Goal: Find specific page/section: Find specific page/section

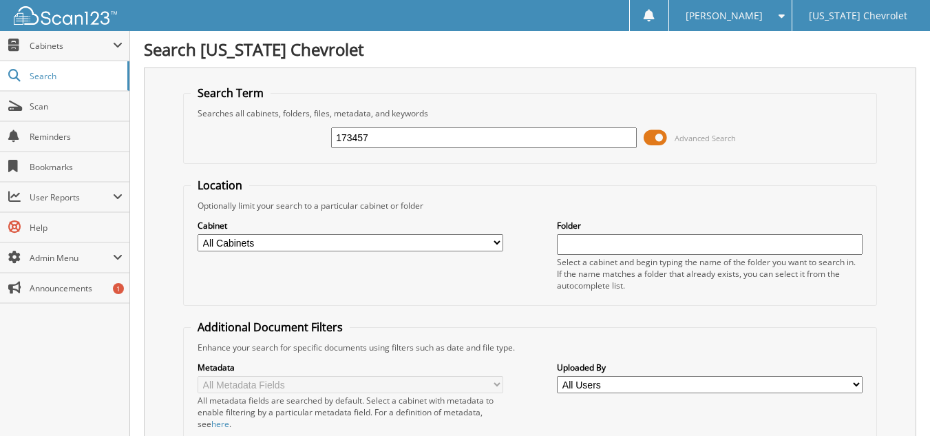
click at [260, 133] on div "173457 Advanced Search" at bounding box center [530, 137] width 679 height 37
type input "173424"
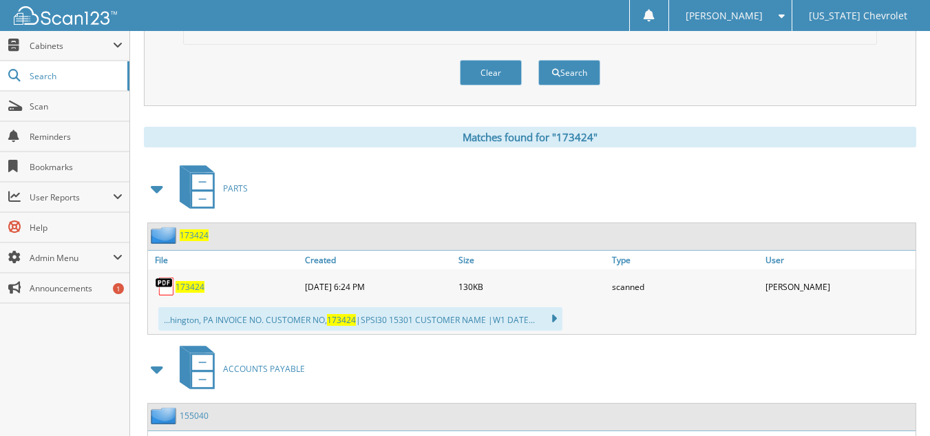
scroll to position [551, 0]
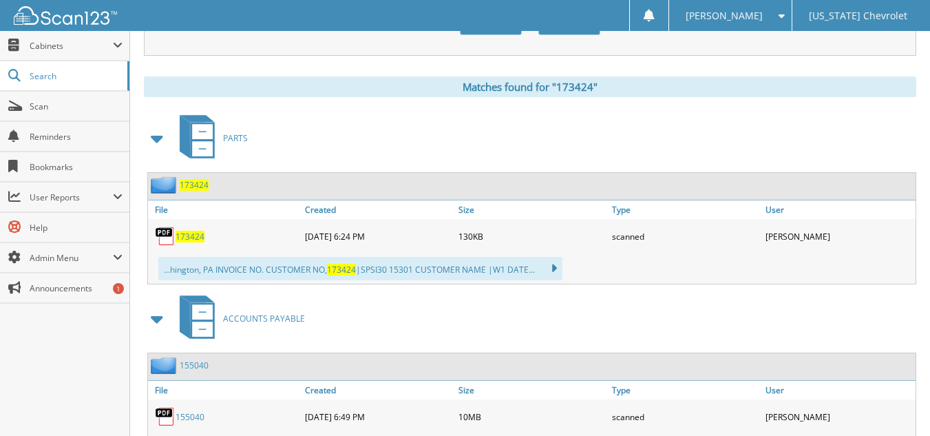
click at [196, 238] on span "173424" at bounding box center [190, 237] width 29 height 12
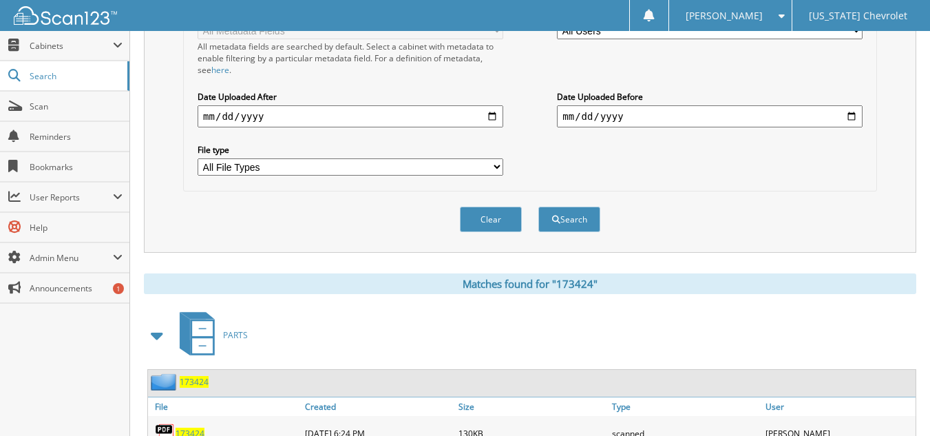
scroll to position [69, 0]
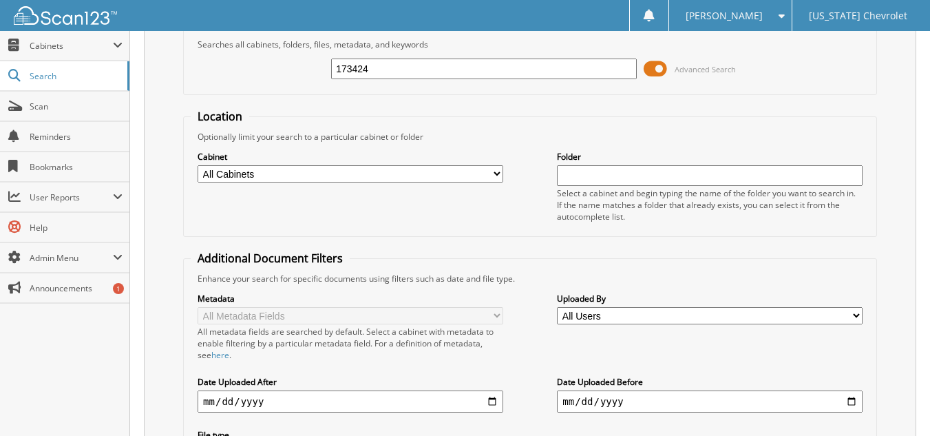
drag, startPoint x: 401, startPoint y: 65, endPoint x: 291, endPoint y: 76, distance: 110.6
click at [313, 71] on div "173424 Advanced Search" at bounding box center [530, 68] width 679 height 37
type input "173415"
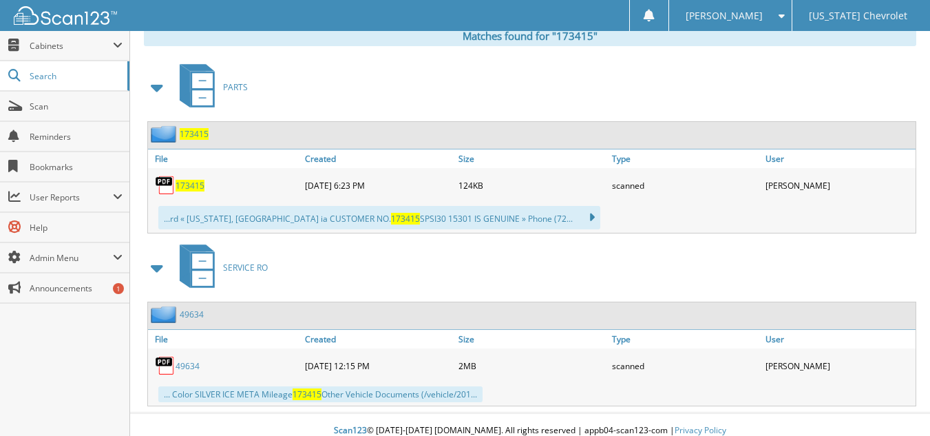
scroll to position [614, 0]
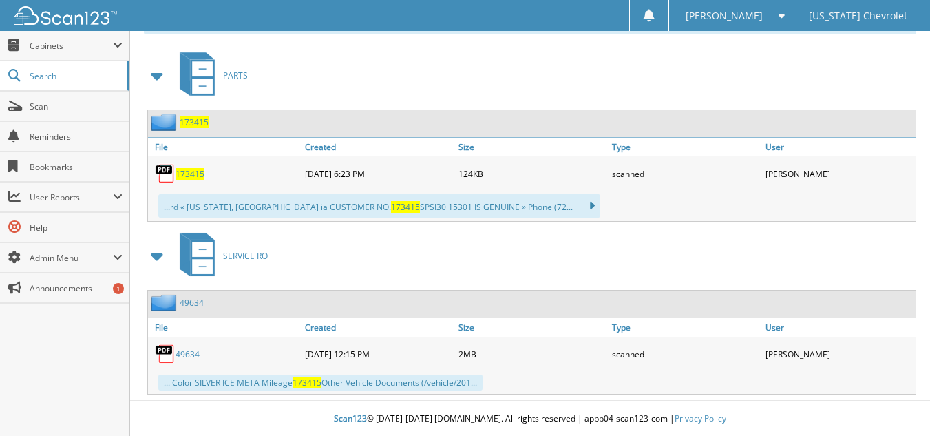
click at [196, 176] on span "173415" at bounding box center [190, 174] width 29 height 12
